Goal: Transaction & Acquisition: Book appointment/travel/reservation

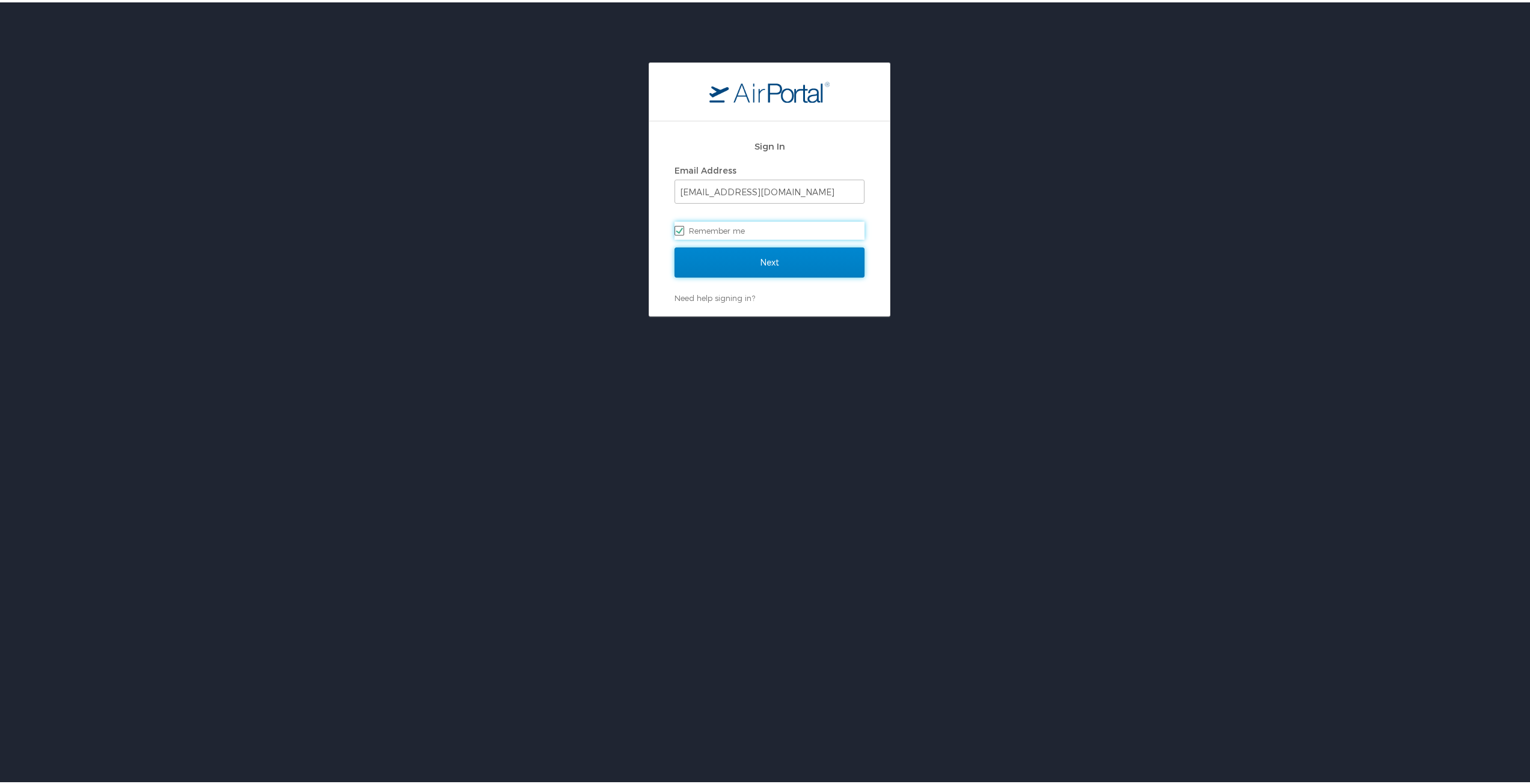
click at [755, 255] on input "Next" at bounding box center [769, 260] width 190 height 30
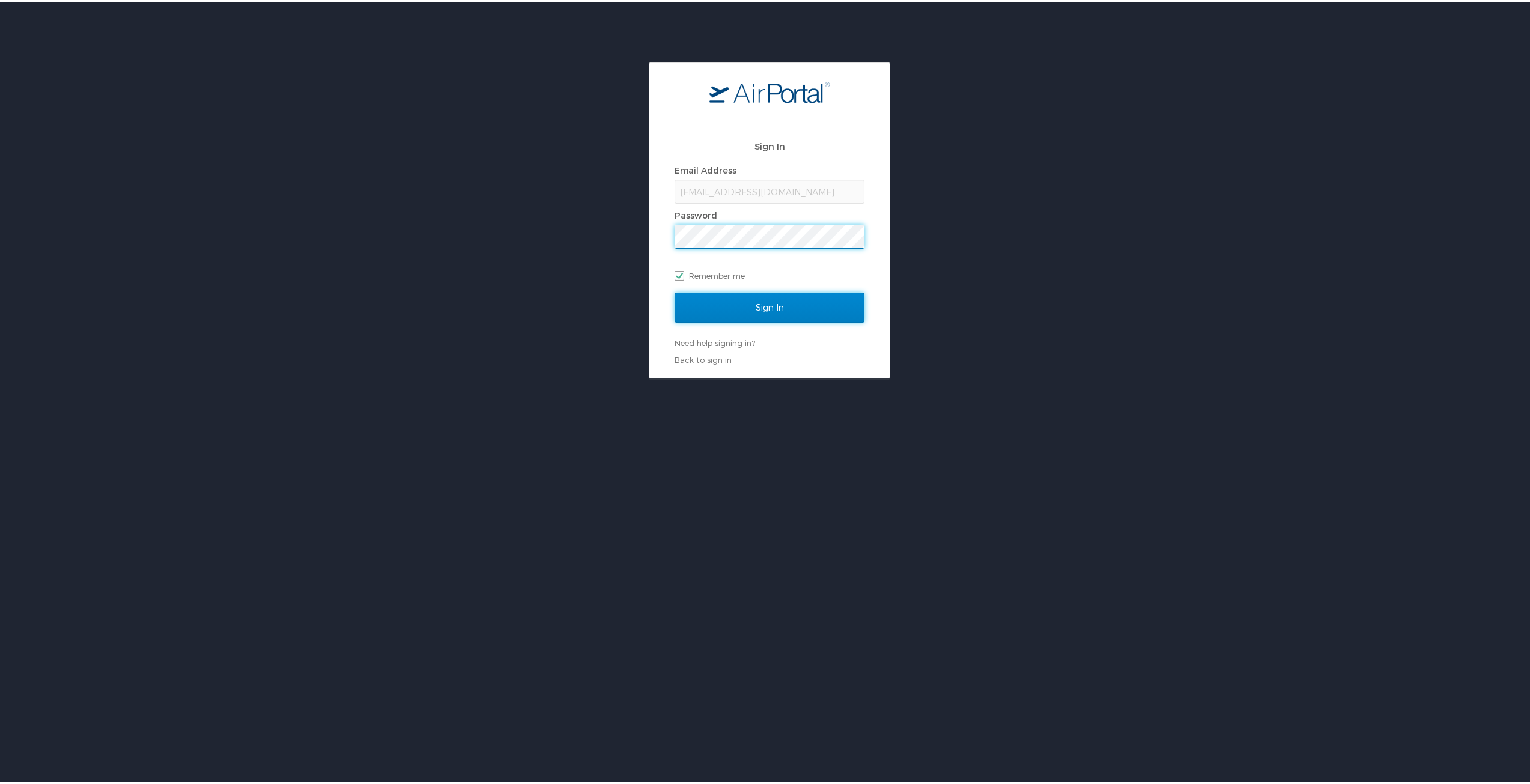
click at [754, 309] on input "Sign In" at bounding box center [769, 305] width 190 height 30
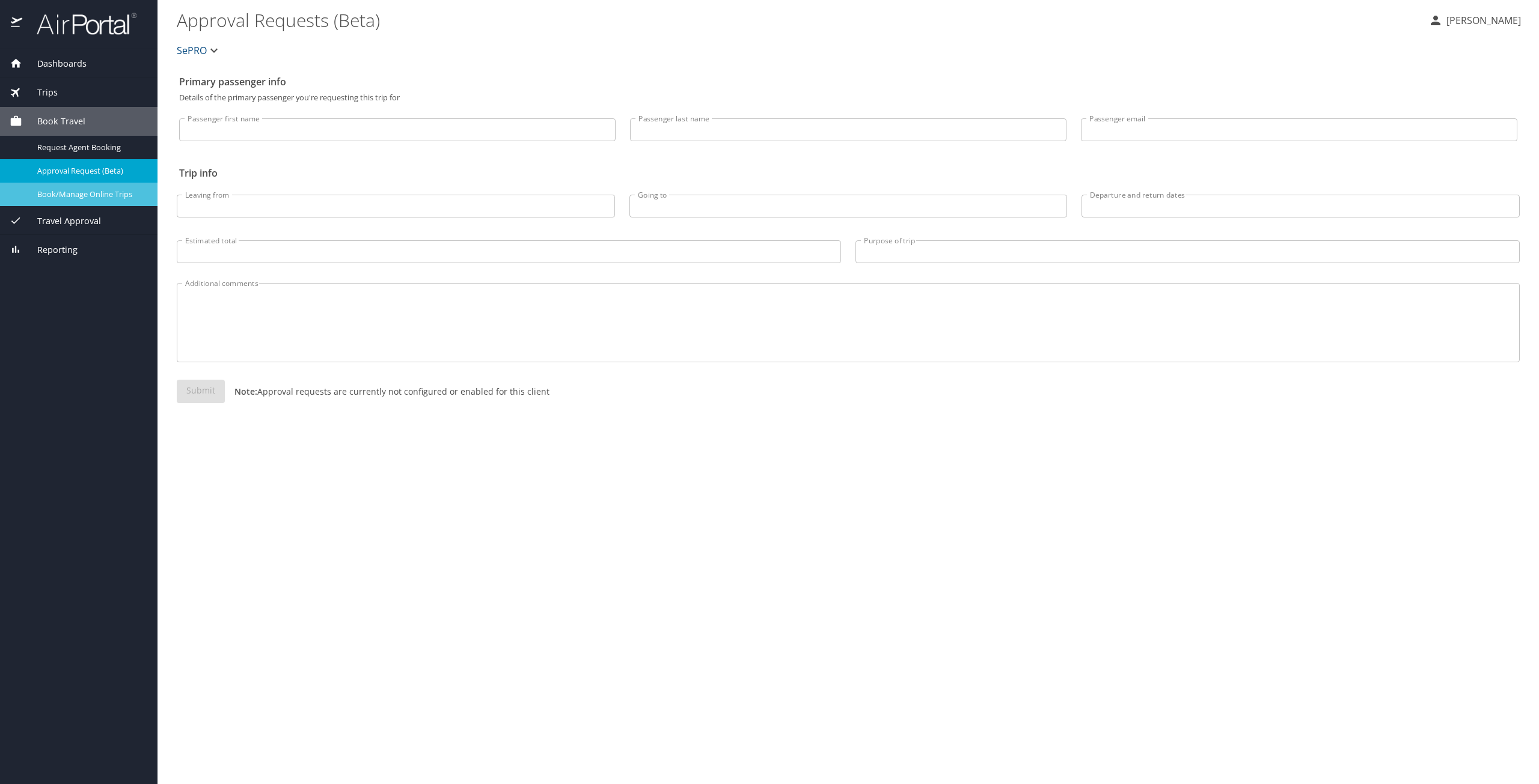
click at [81, 193] on span "Book/Manage Online Trips" at bounding box center [90, 194] width 106 height 11
